Goal: Task Accomplishment & Management: Manage account settings

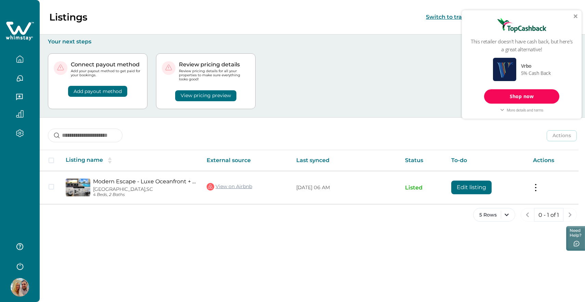
click at [20, 60] on icon "button" at bounding box center [20, 59] width 8 height 8
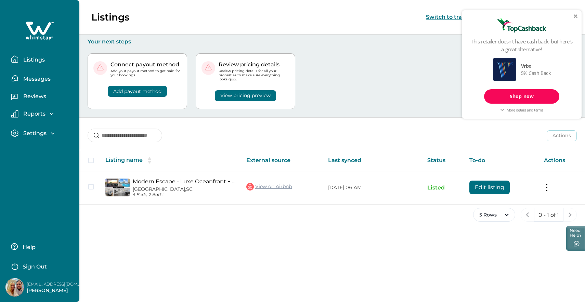
click at [29, 60] on p "Listings" at bounding box center [33, 59] width 24 height 7
click at [40, 57] on p "Listings" at bounding box center [33, 59] width 24 height 7
click at [37, 80] on p "Messages" at bounding box center [35, 79] width 29 height 7
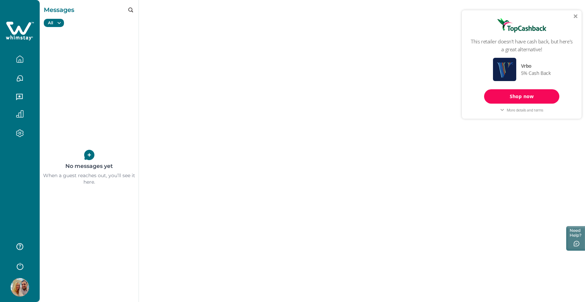
click at [19, 59] on icon "button" at bounding box center [20, 60] width 2 height 3
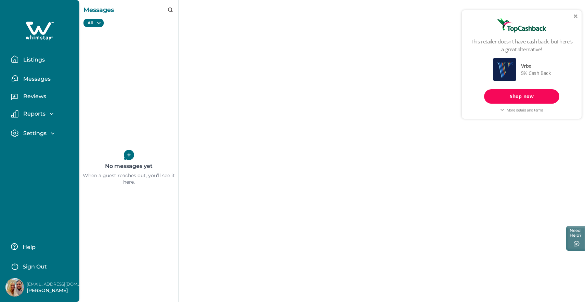
click at [31, 65] on button "Listings" at bounding box center [42, 59] width 63 height 14
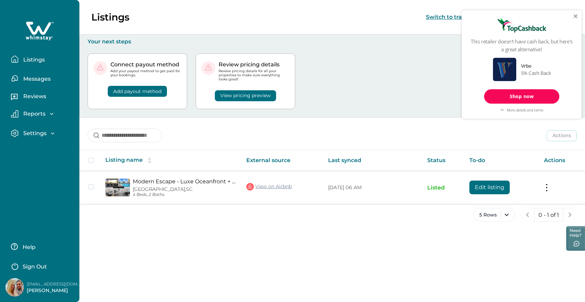
click at [438, 84] on div "Connect payout method Add your payout method to get paid for your bookings. Add…" at bounding box center [332, 81] width 489 height 72
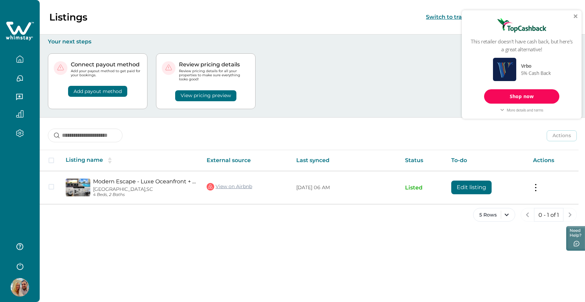
click at [574, 18] on div at bounding box center [575, 16] width 4 height 4
